Goal: Communication & Community: Answer question/provide support

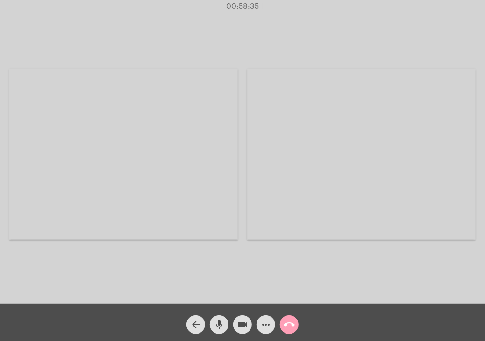
click at [281, 324] on button "call_end" at bounding box center [289, 324] width 19 height 19
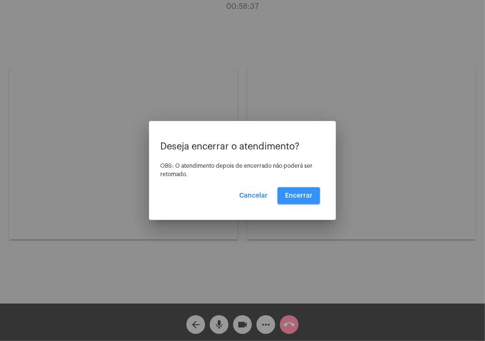
click at [296, 197] on span "Encerrar" at bounding box center [299, 195] width 28 height 7
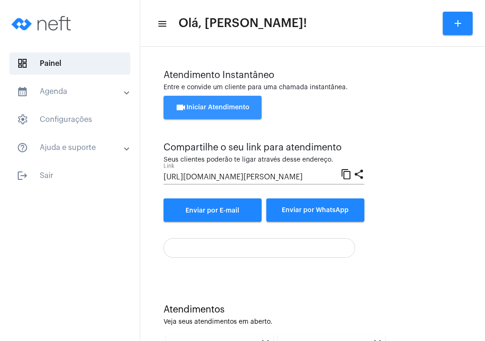
click at [217, 114] on button "videocam Iniciar Atendimento" at bounding box center [212, 107] width 98 height 23
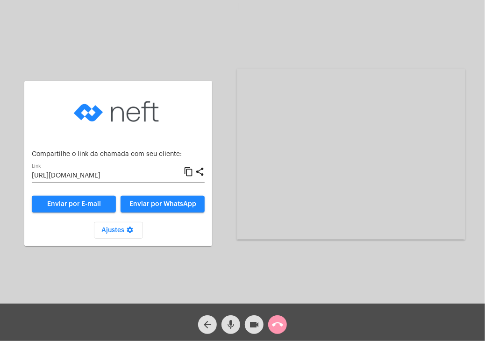
click at [114, 176] on input "[URL][DOMAIN_NAME]" at bounding box center [108, 175] width 152 height 7
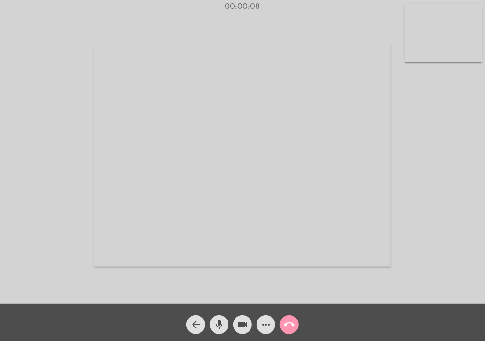
click at [42, 85] on div "Acessando Câmera e Microfone..." at bounding box center [242, 153] width 483 height 303
click at [445, 33] on video at bounding box center [443, 33] width 78 height 58
click at [445, 33] on div "Acessando Câmera e Microfone..." at bounding box center [300, 154] width 296 height 301
click at [388, 81] on video at bounding box center [300, 154] width 296 height 222
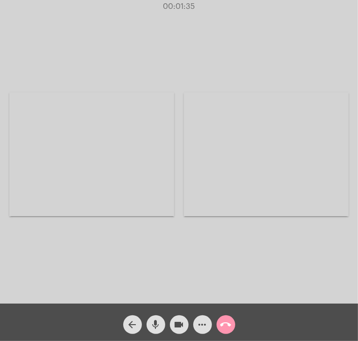
click at [327, 251] on div "Acessando Câmera e Microfone..." at bounding box center [266, 154] width 165 height 301
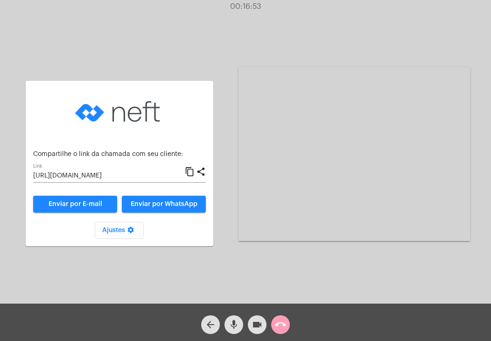
click at [287, 324] on button "call_end" at bounding box center [280, 324] width 19 height 19
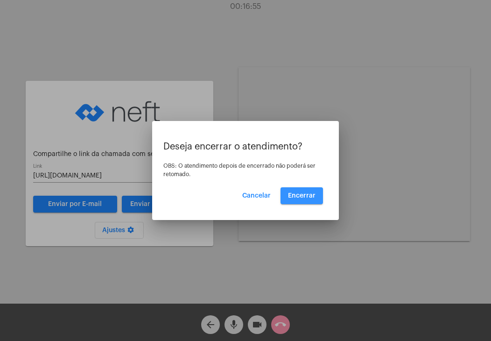
click at [304, 200] on button "Encerrar" at bounding box center [302, 195] width 42 height 17
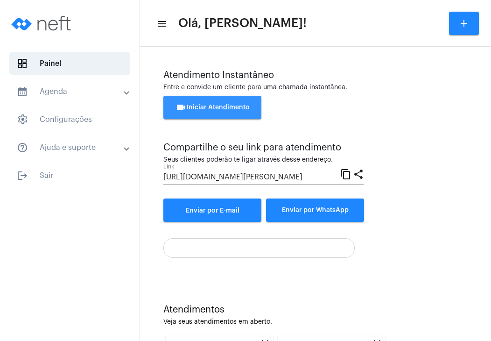
click at [254, 109] on button "videocam Iniciar Atendimento" at bounding box center [212, 107] width 98 height 23
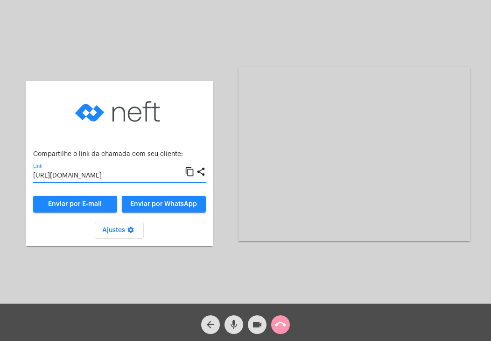
click at [120, 180] on input "[URL][DOMAIN_NAME]" at bounding box center [109, 175] width 152 height 7
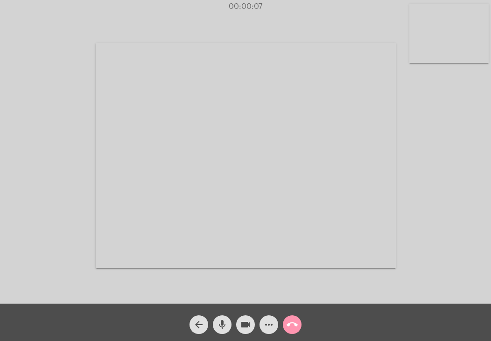
click at [430, 48] on video at bounding box center [448, 33] width 79 height 59
click at [348, 56] on video at bounding box center [304, 154] width 300 height 225
